Goal: Task Accomplishment & Management: Use online tool/utility

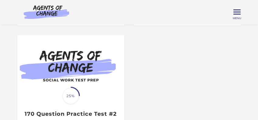
scroll to position [194, 0]
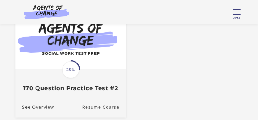
drag, startPoint x: 76, startPoint y: 76, endPoint x: 81, endPoint y: 92, distance: 16.6
click at [76, 77] on span "25%" at bounding box center [70, 69] width 17 height 17
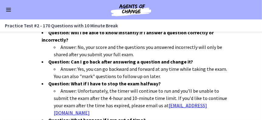
scroll to position [291, 0]
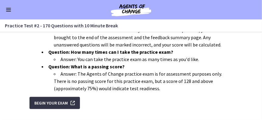
click at [53, 99] on span "Begin Your Exam" at bounding box center [50, 102] width 33 height 7
